Goal: Task Accomplishment & Management: Complete application form

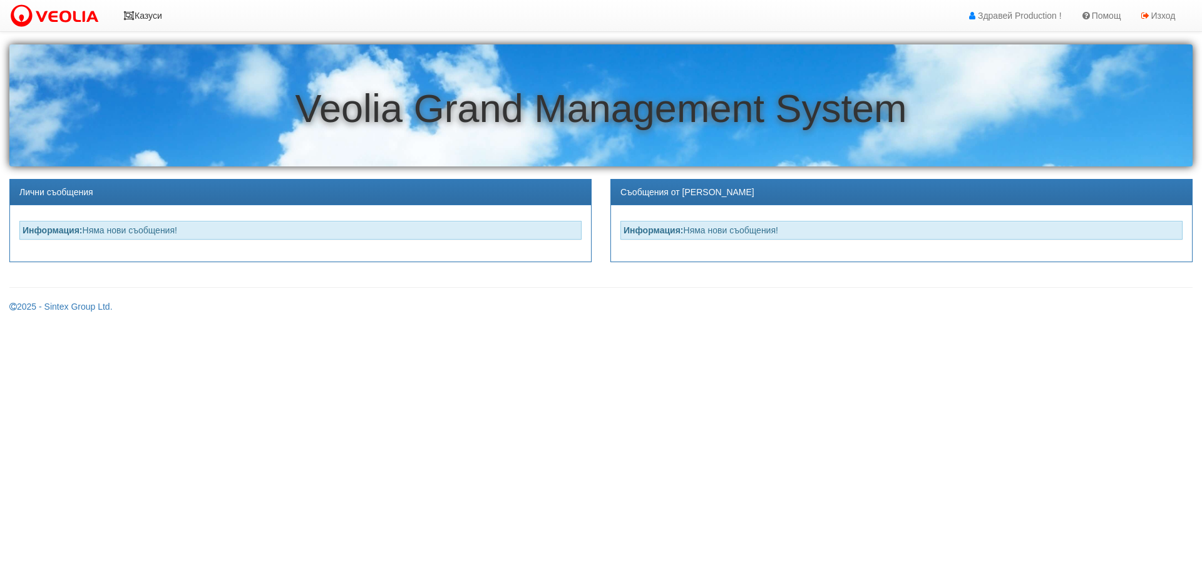
click at [145, 13] on link "Казуси" at bounding box center [143, 15] width 58 height 31
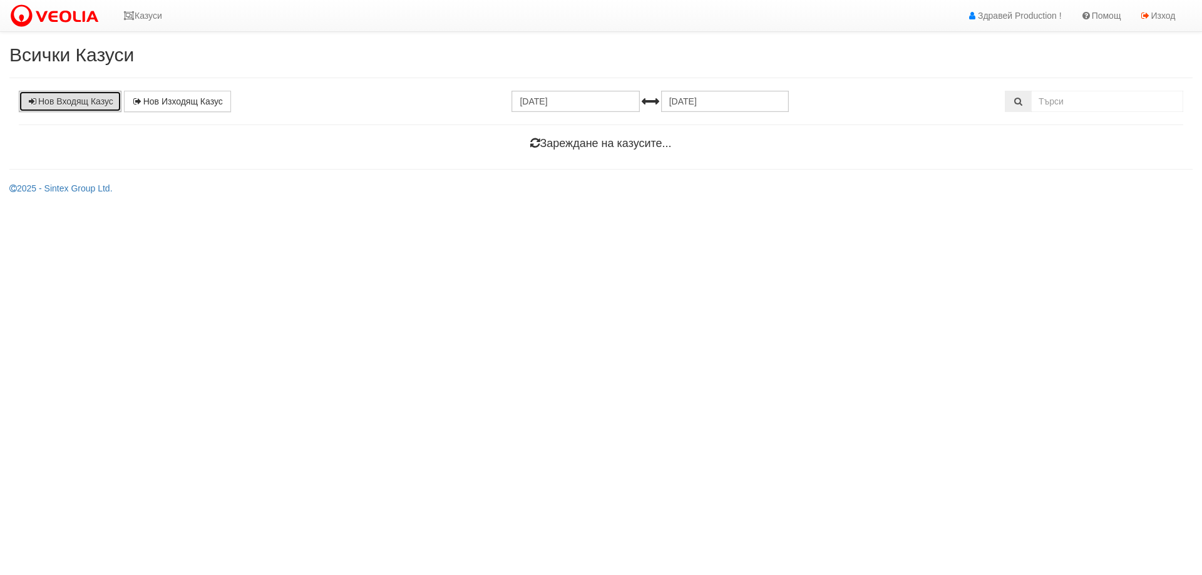
click at [67, 108] on link "Нов Входящ Казус" at bounding box center [70, 101] width 103 height 21
click at [156, 16] on link "Казуси" at bounding box center [143, 15] width 58 height 31
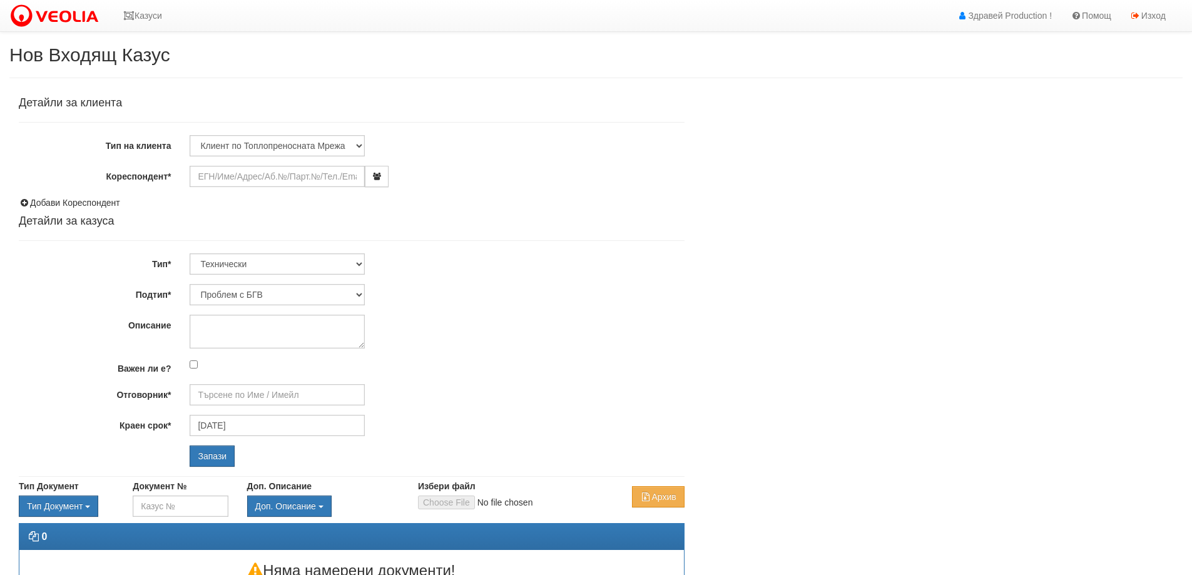
type input "Дончо Дончев - Технически"
click at [253, 175] on input "Кореспондент*" at bounding box center [277, 176] width 175 height 21
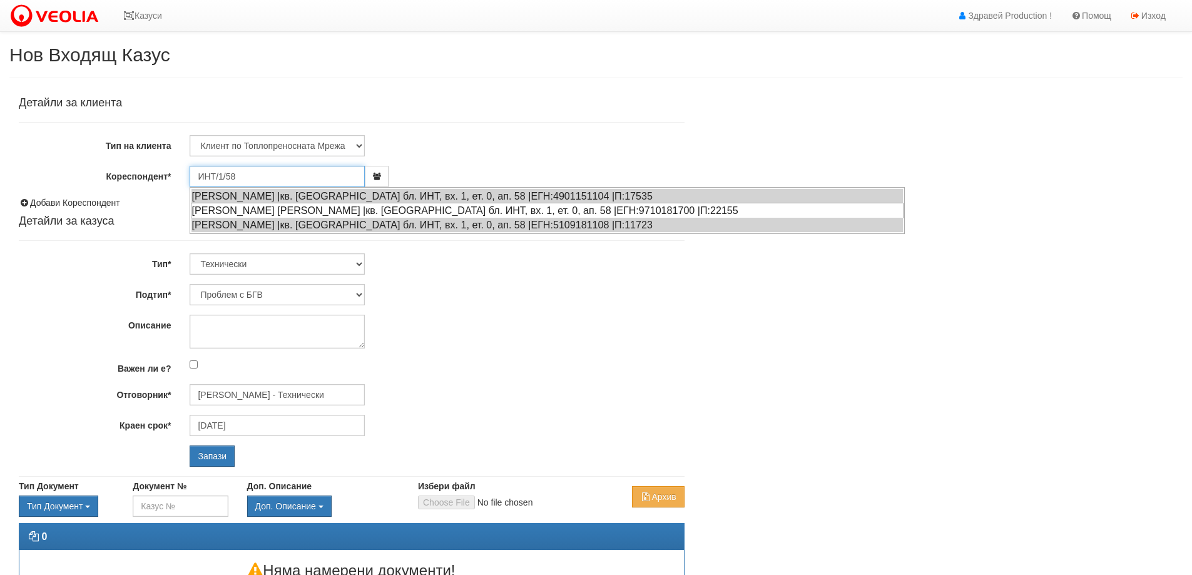
click at [561, 210] on div "ИВАЙЛО АЛЕКСАНДРОВ ИВАНОВ |кв. Трошево бл. ИНТ, вх. 1, ет. 0, ап. 58 |ЕГН:97101…" at bounding box center [547, 211] width 713 height 16
type input "ИВАЙЛО АЛЕКСАНДРОВ ИВАНОВ"
type input "[PERSON_NAME] - Технически"
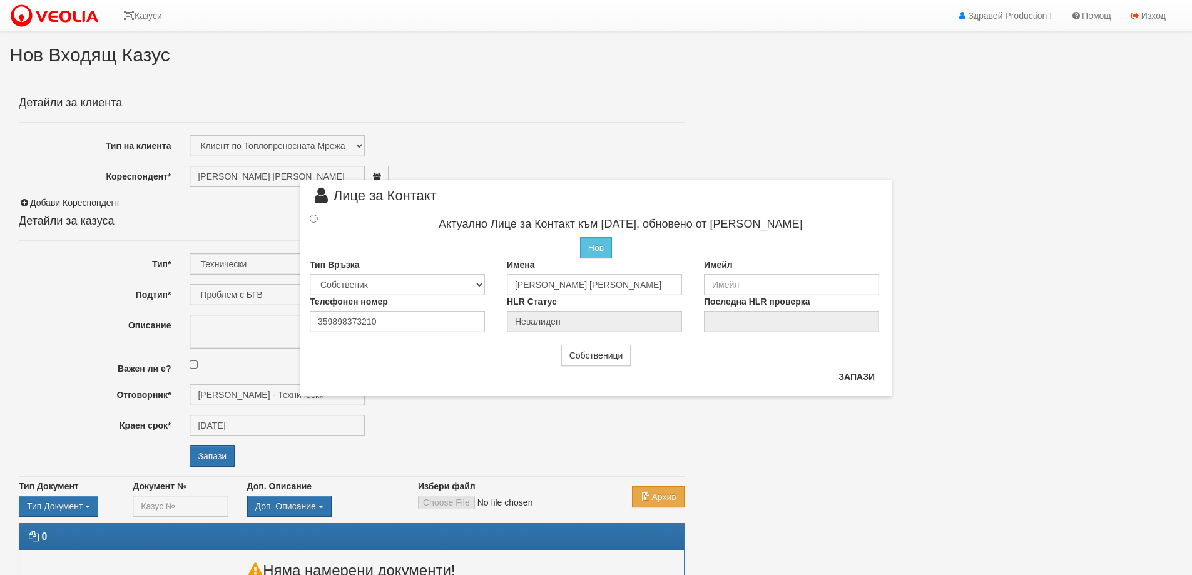
click at [310, 213] on div at bounding box center [324, 219] width 49 height 14
click at [314, 223] on div at bounding box center [324, 219] width 49 height 14
click at [313, 217] on input "radio" at bounding box center [314, 219] width 8 height 8
radio input "true"
type input "ИВАЙЛО АЛЕКСАНДРОВ ИВАНОВ"
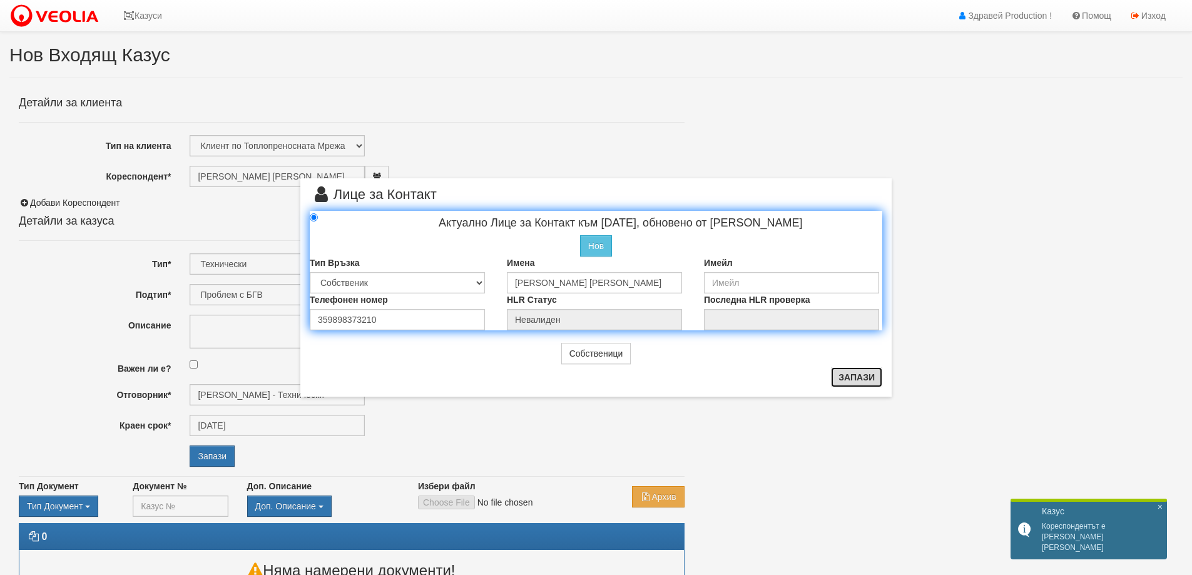
click at [840, 379] on button "Запази" at bounding box center [856, 377] width 51 height 20
radio input "true"
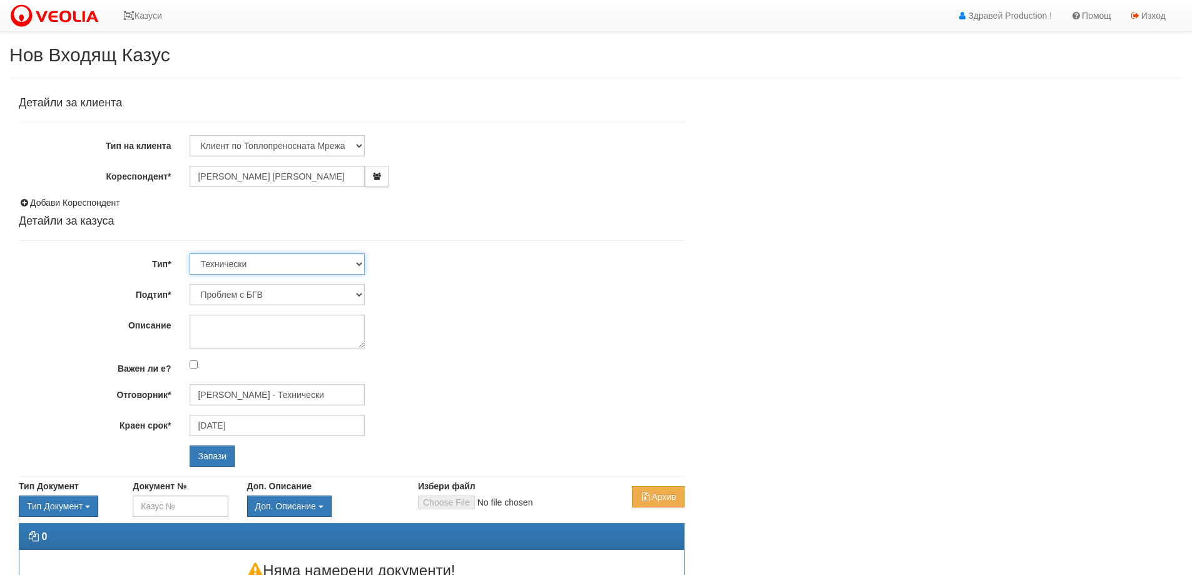
click at [361, 266] on select "Технически ФТС Търговски Административен Производствен Експлоатационен Финансов…" at bounding box center [277, 263] width 175 height 21
drag, startPoint x: 360, startPoint y: 265, endPoint x: 358, endPoint y: 259, distance: 6.5
click at [360, 265] on select "Технически ФТС Търговски Административен Производствен Експлоатационен Финансов…" at bounding box center [277, 263] width 175 height 21
click at [327, 296] on select "Проблем с БГВ Теч ВОИ Теч БГВ Теч в АС Теч от водомер Проблем в АС Интервенция …" at bounding box center [277, 294] width 175 height 21
select select "Теч в АС"
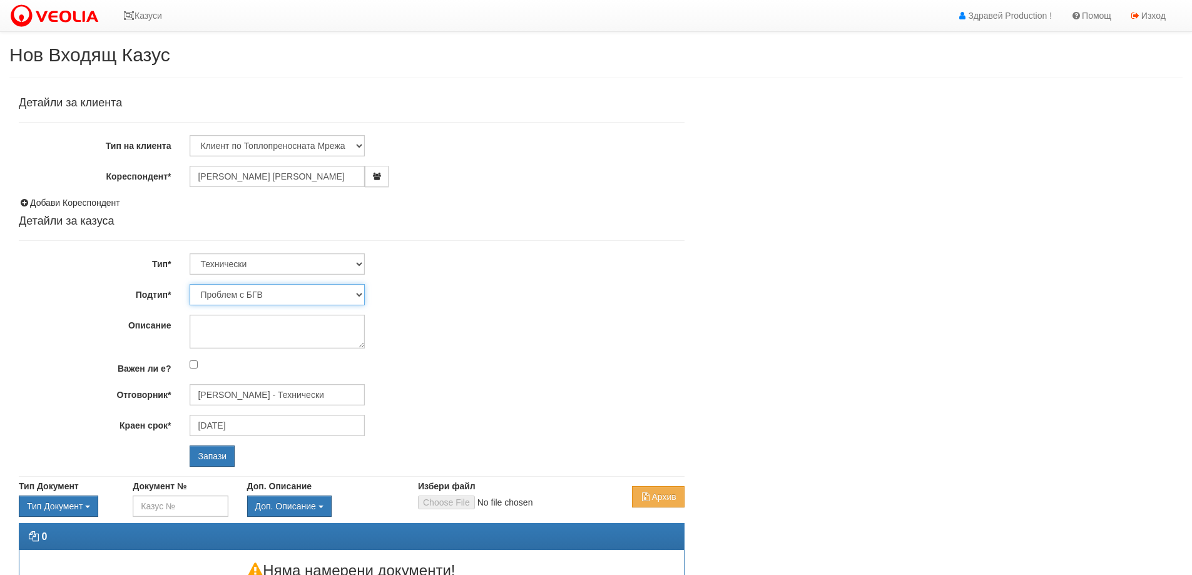
click at [190, 284] on select "Проблем с БГВ Теч ВОИ Теч БГВ Теч в АС Теч от водомер Проблем в АС Интервенция …" at bounding box center [277, 294] width 175 height 21
type input "17/08/2025"
type input "Дончо Дончев - Технически"
click at [260, 330] on textarea "Описание" at bounding box center [277, 332] width 175 height 34
type textarea "T"
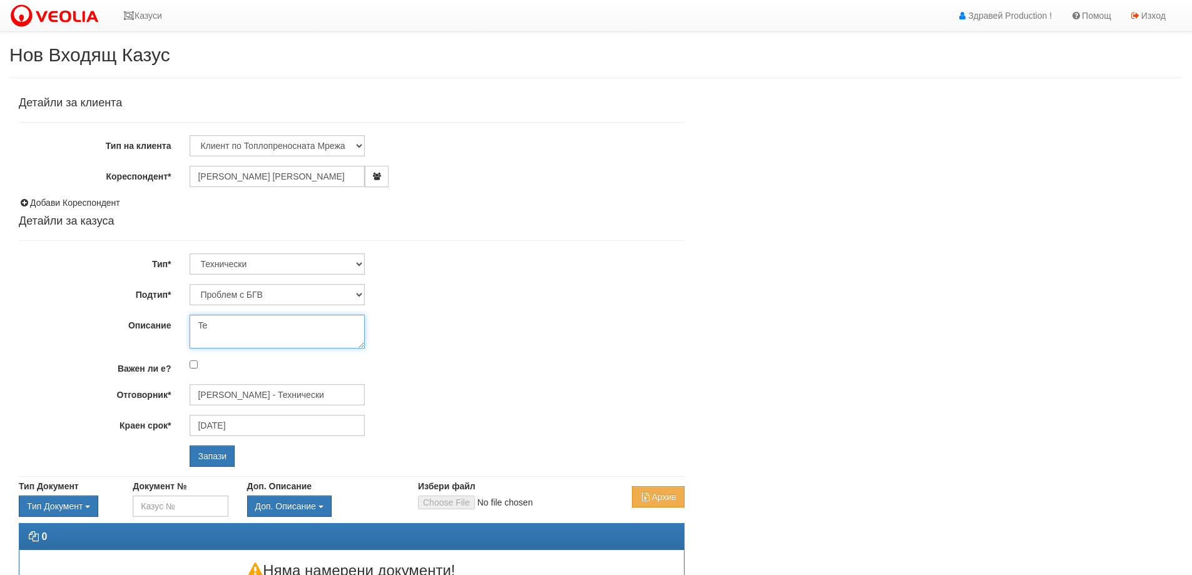
type textarea "T"
click at [237, 325] on textarea "Теч в АС мазата на клиента е до АС и влиза вода в мазата" at bounding box center [277, 332] width 175 height 34
click at [292, 340] on textarea "Теч в АС ,мазата на клиента е до АС и влиза вода в мазата" at bounding box center [277, 332] width 175 height 34
type textarea "Теч в АС ,мазата на клиента е до АС и влиза вода в мазата ."
click at [211, 450] on input "Запази" at bounding box center [212, 456] width 45 height 21
